Goal: Navigation & Orientation: Find specific page/section

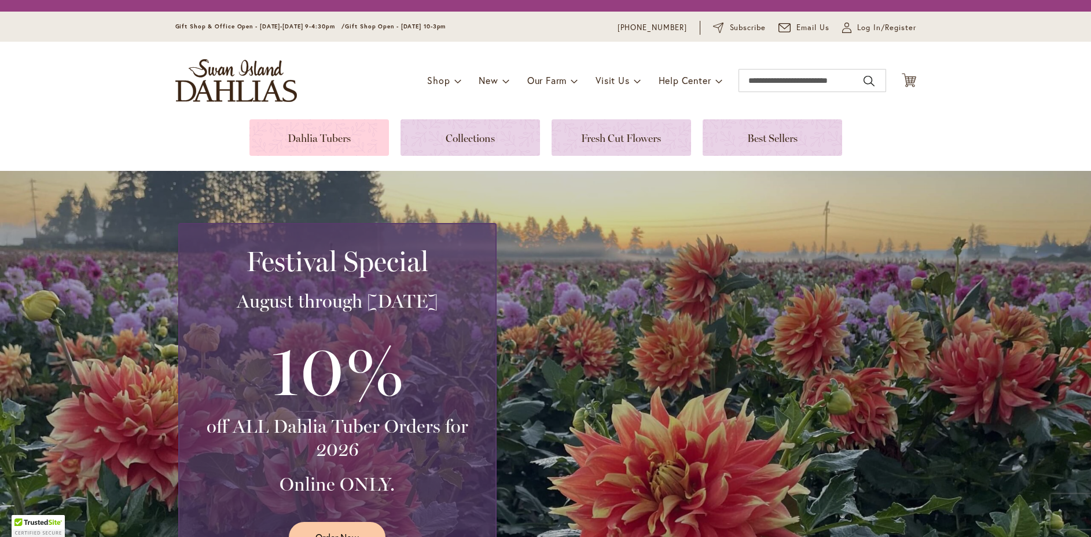
click at [314, 139] on link at bounding box center [318, 137] width 139 height 36
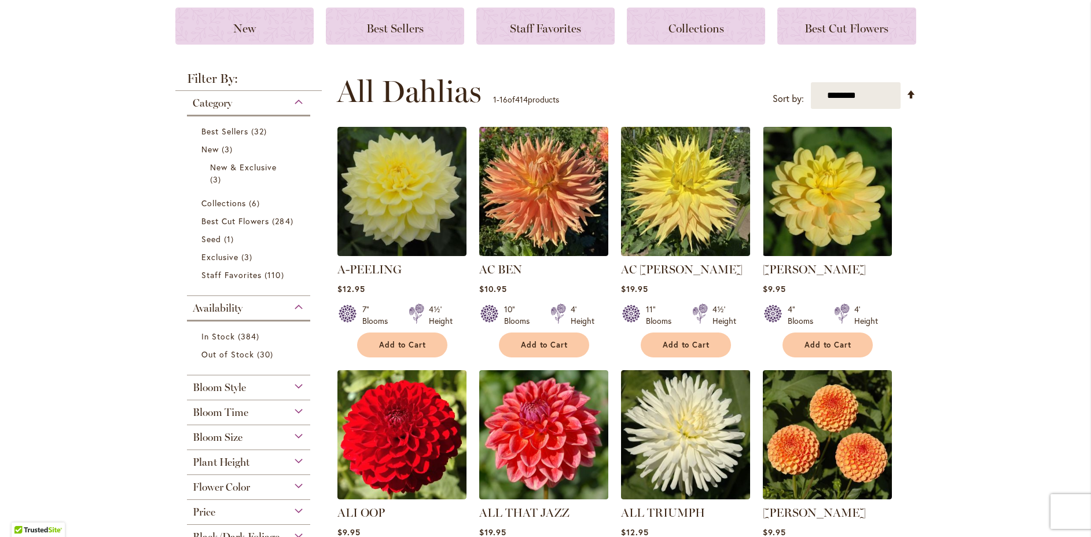
scroll to position [174, 0]
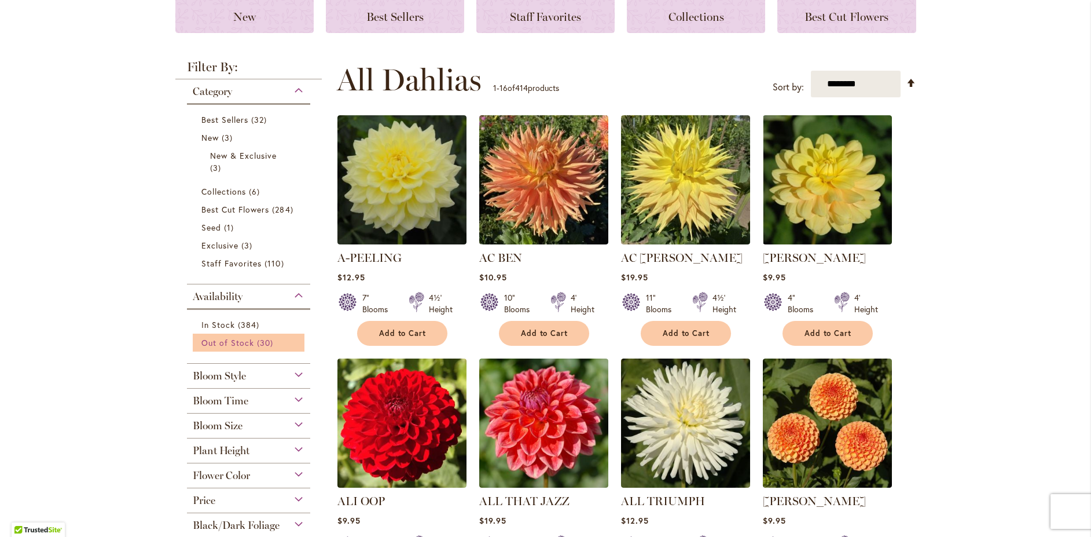
click at [225, 342] on span "Out of Stock" at bounding box center [227, 342] width 53 height 11
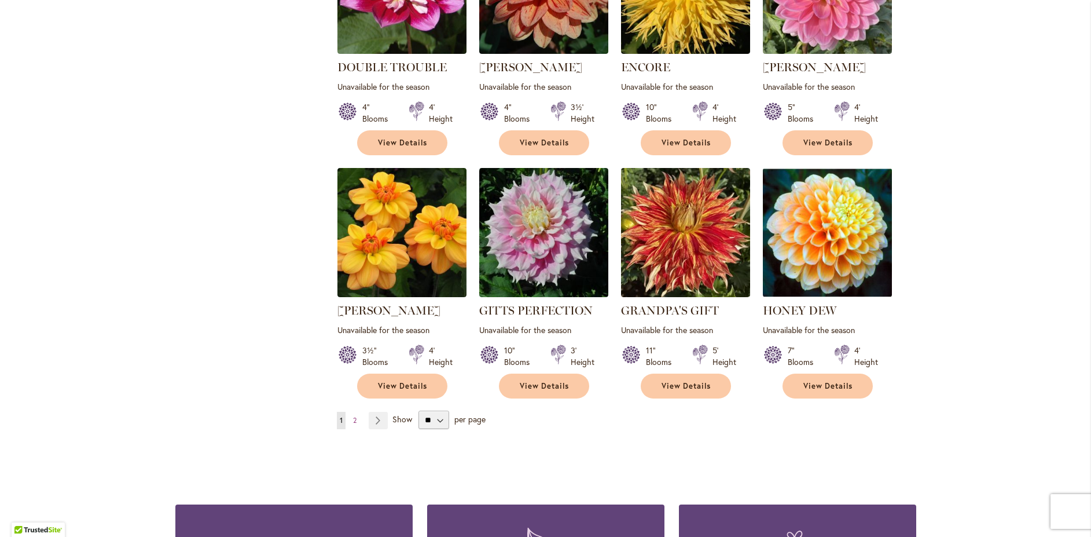
scroll to position [926, 0]
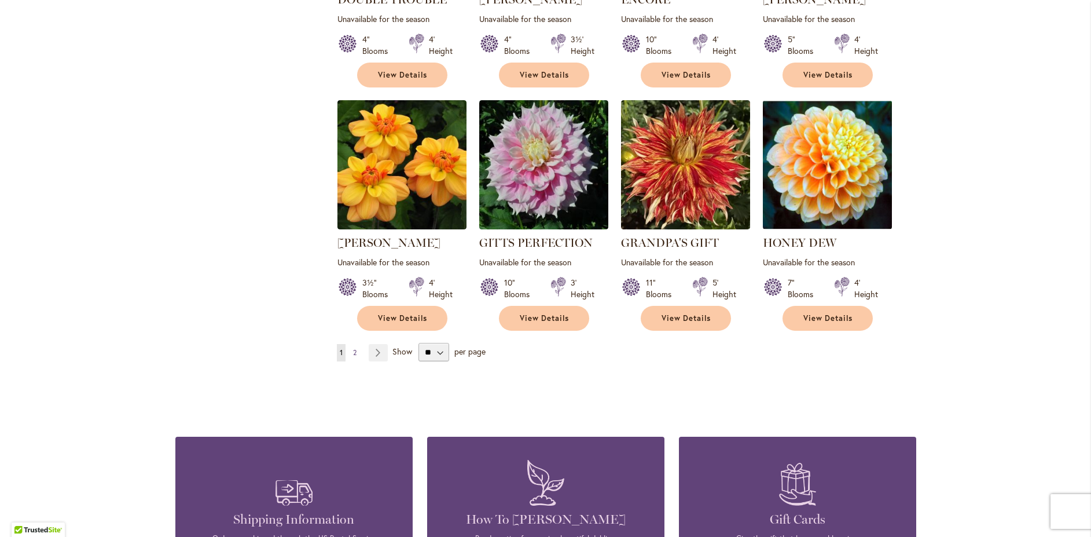
click at [351, 344] on link "Page 2" at bounding box center [354, 352] width 9 height 17
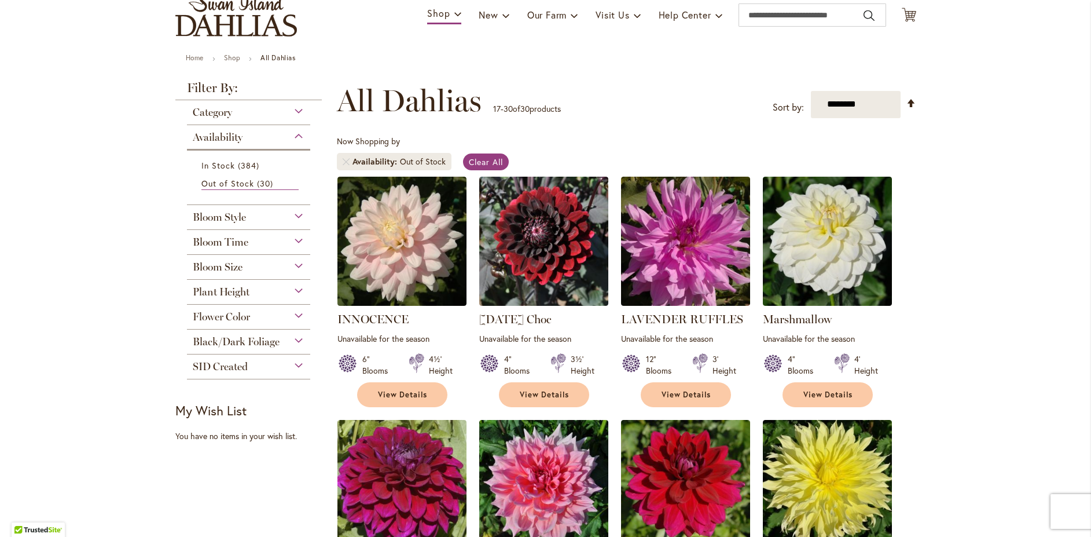
scroll to position [58, 0]
